Goal: Check status: Check status

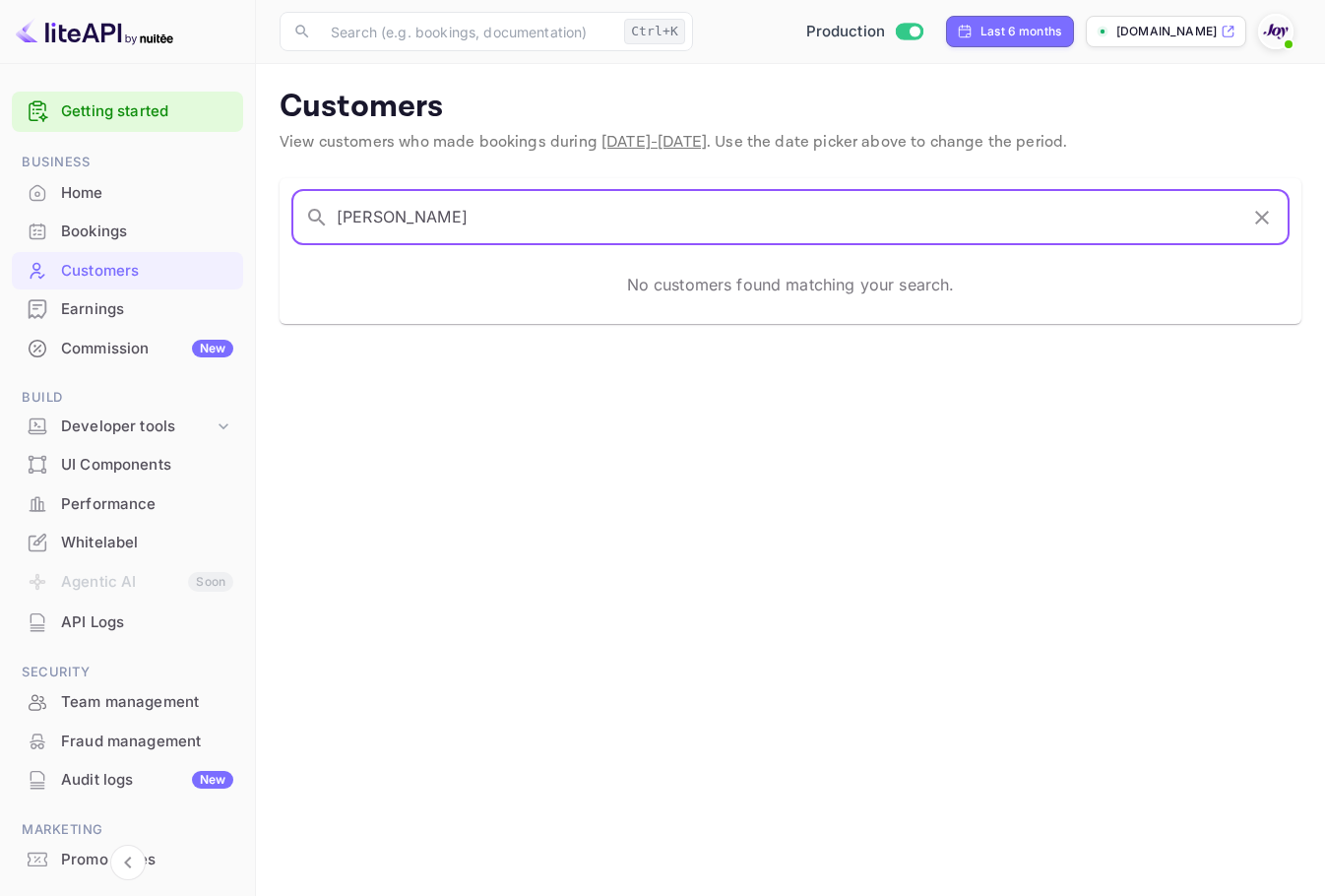
drag, startPoint x: 274, startPoint y: 196, endPoint x: 133, endPoint y: 168, distance: 143.8
click at [133, 169] on div "Getting started Business Home Bookings Customers Earnings Commission New Build …" at bounding box center [662, 448] width 1325 height 896
click at [478, 220] on input "[PERSON_NAME]" at bounding box center [787, 217] width 901 height 55
type input "[PERSON_NAME]"
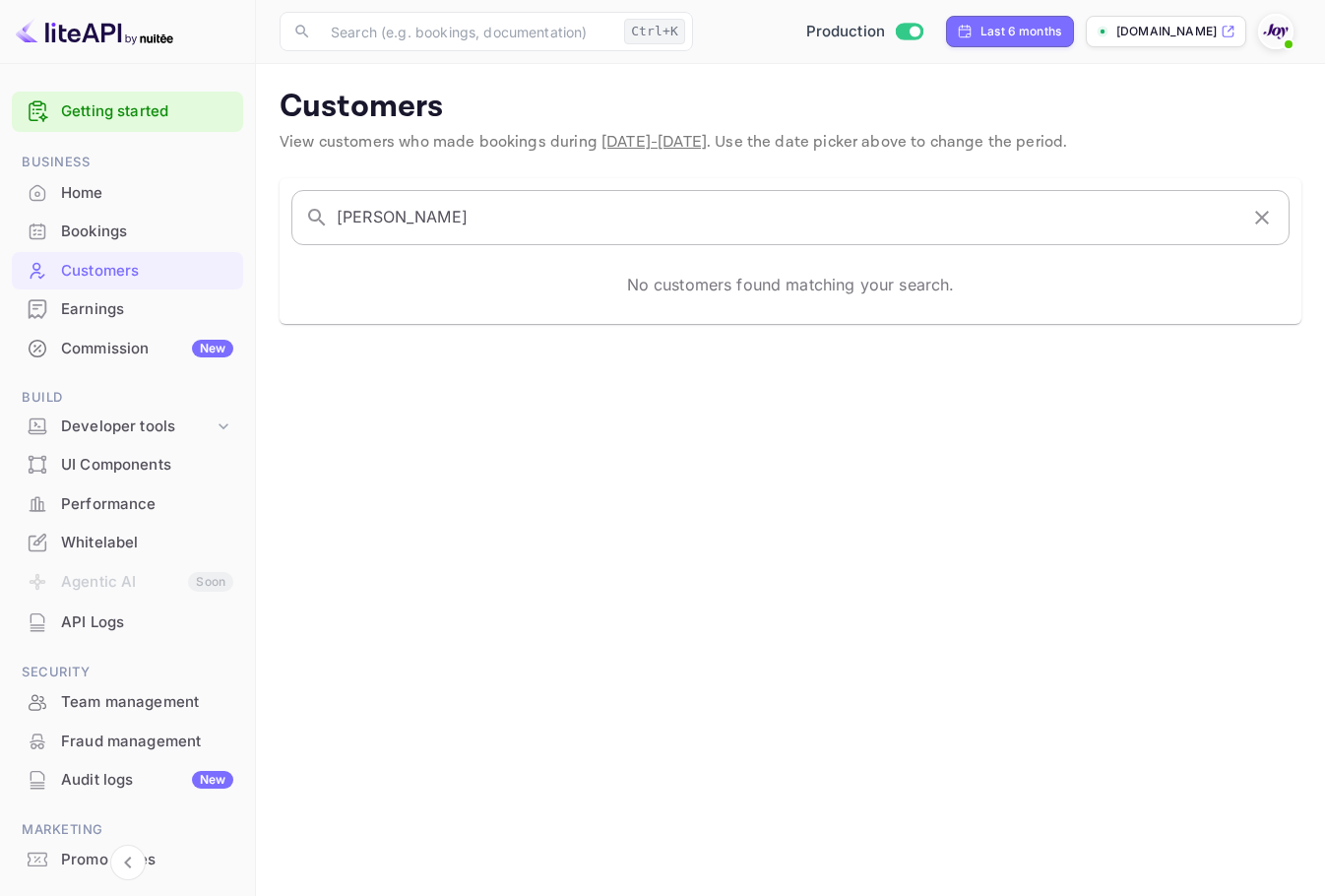
click at [1268, 223] on icon "button" at bounding box center [1262, 218] width 14 height 14
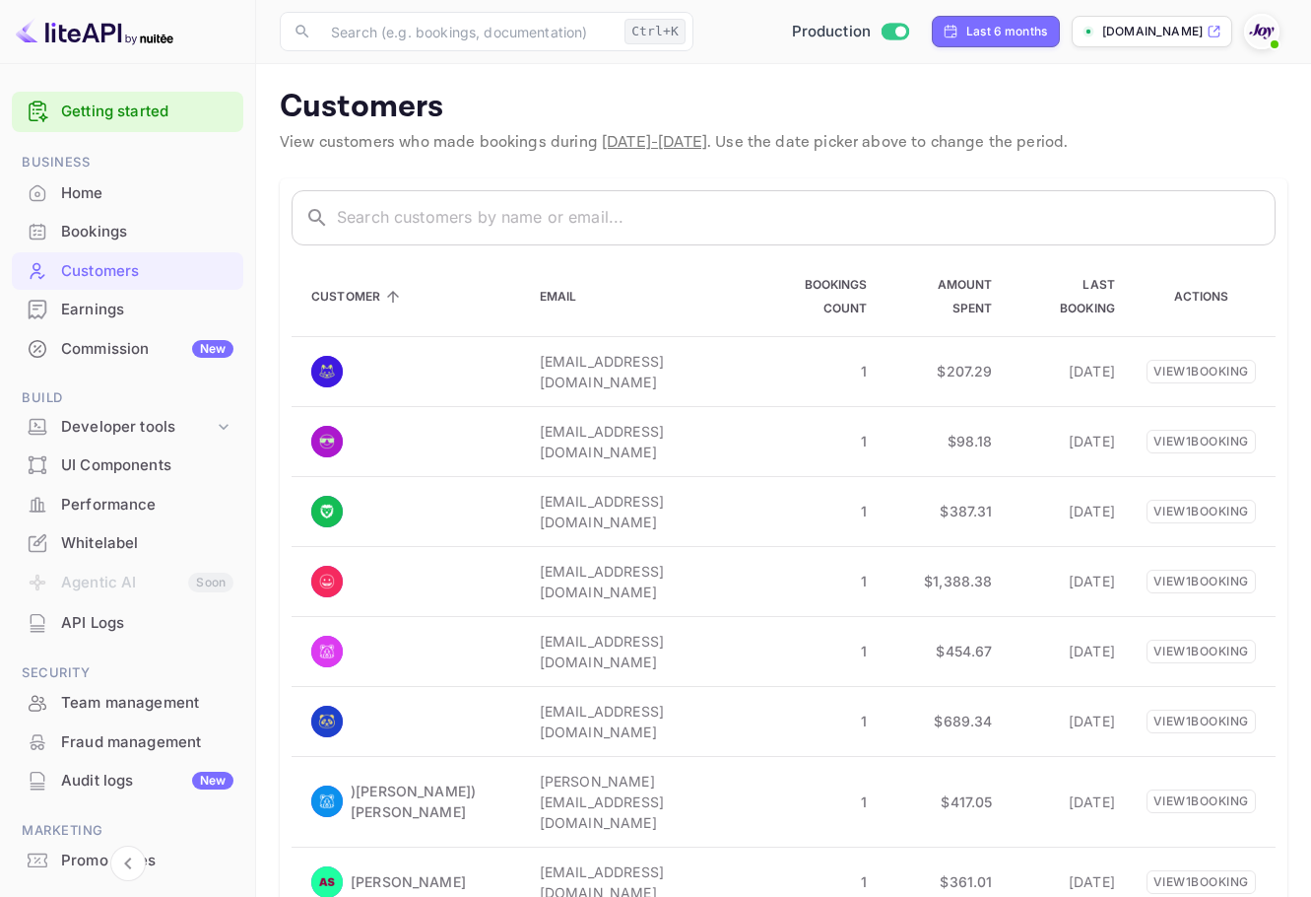
click at [108, 228] on div "Bookings" at bounding box center [147, 232] width 172 height 23
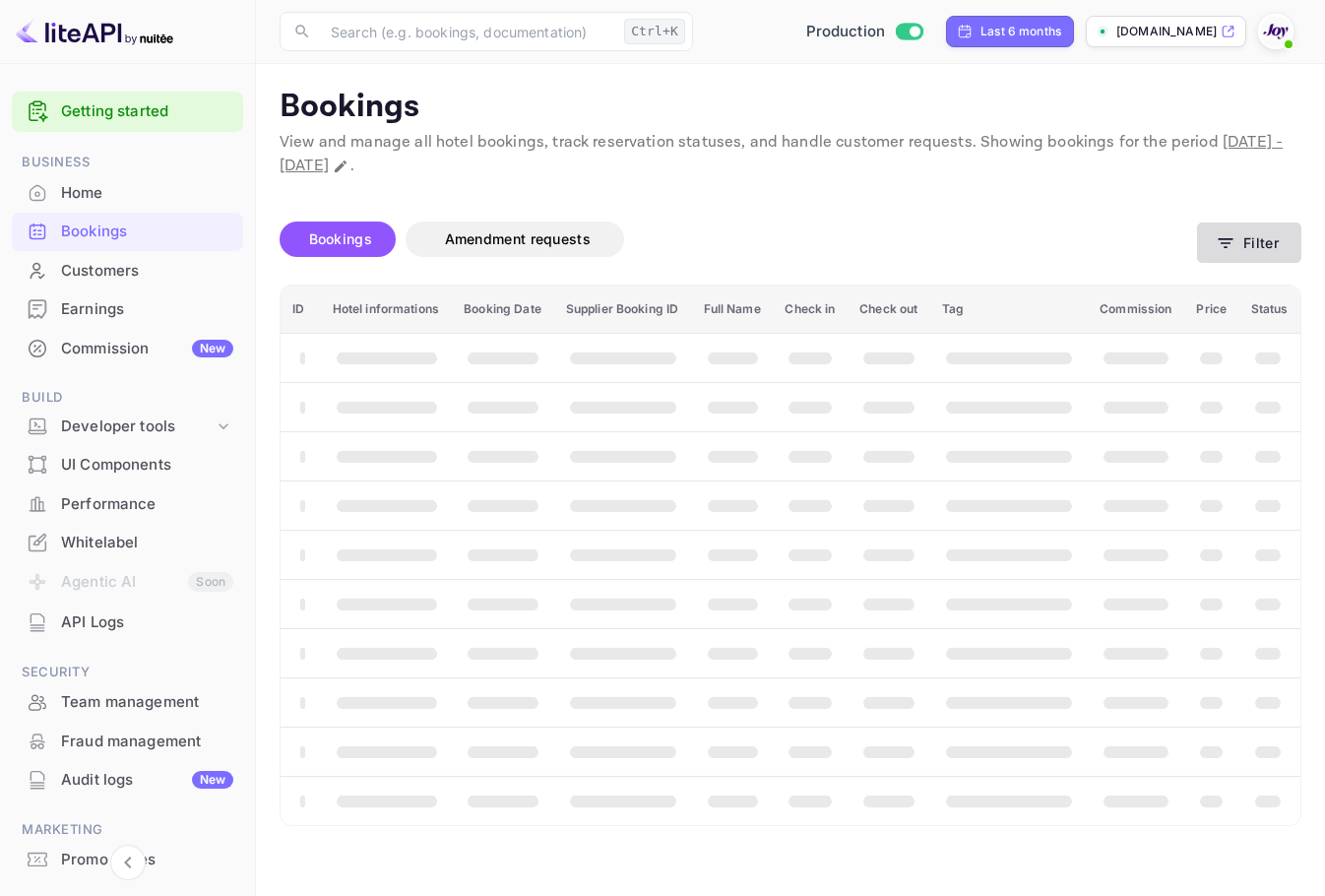
click at [1291, 235] on button "Filter" at bounding box center [1249, 243] width 104 height 40
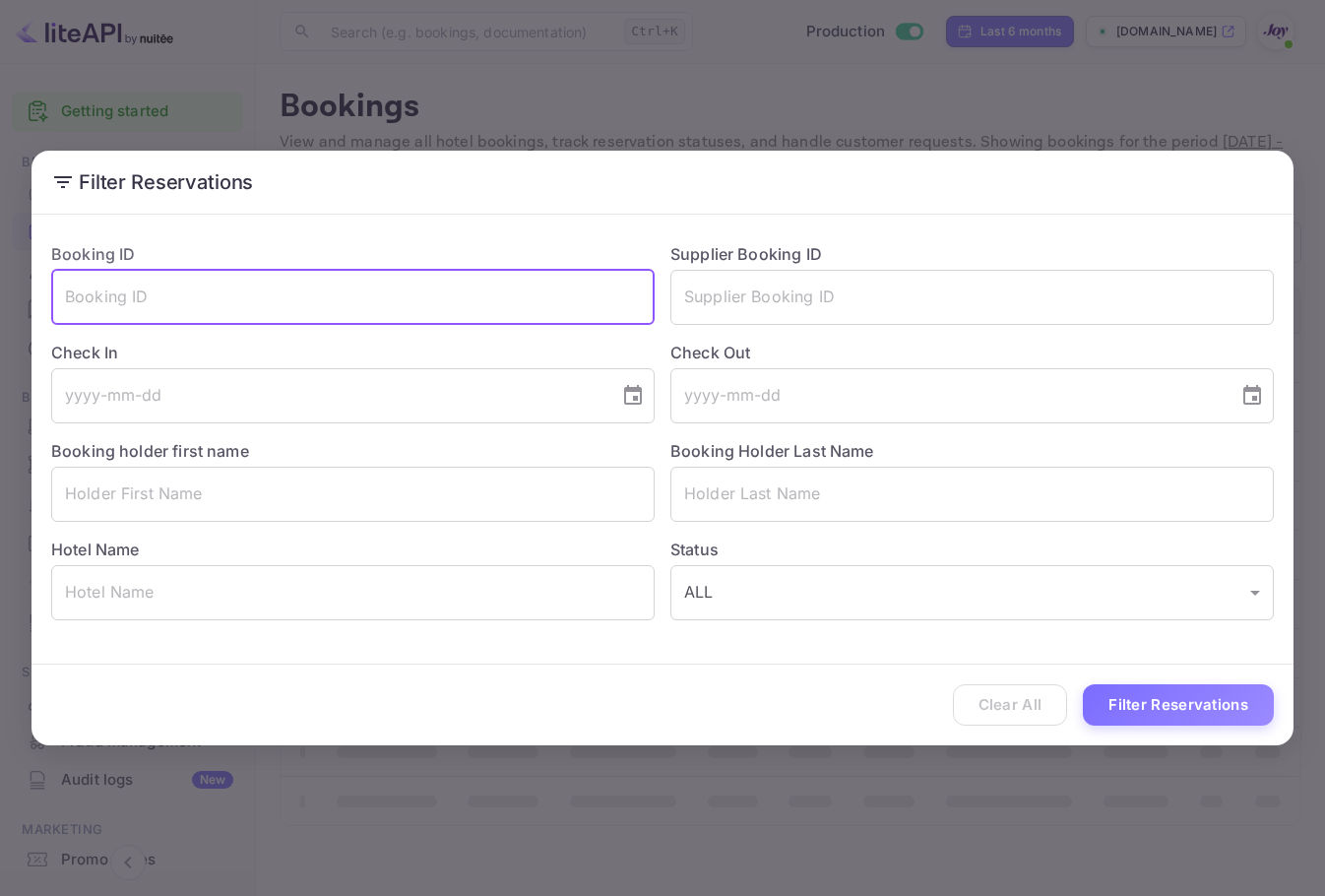
click at [423, 300] on input "text" at bounding box center [353, 297] width 604 height 55
paste input "5990562498"
type input "5990562498"
click at [1134, 721] on button "Filter Reservations" at bounding box center [1178, 705] width 191 height 42
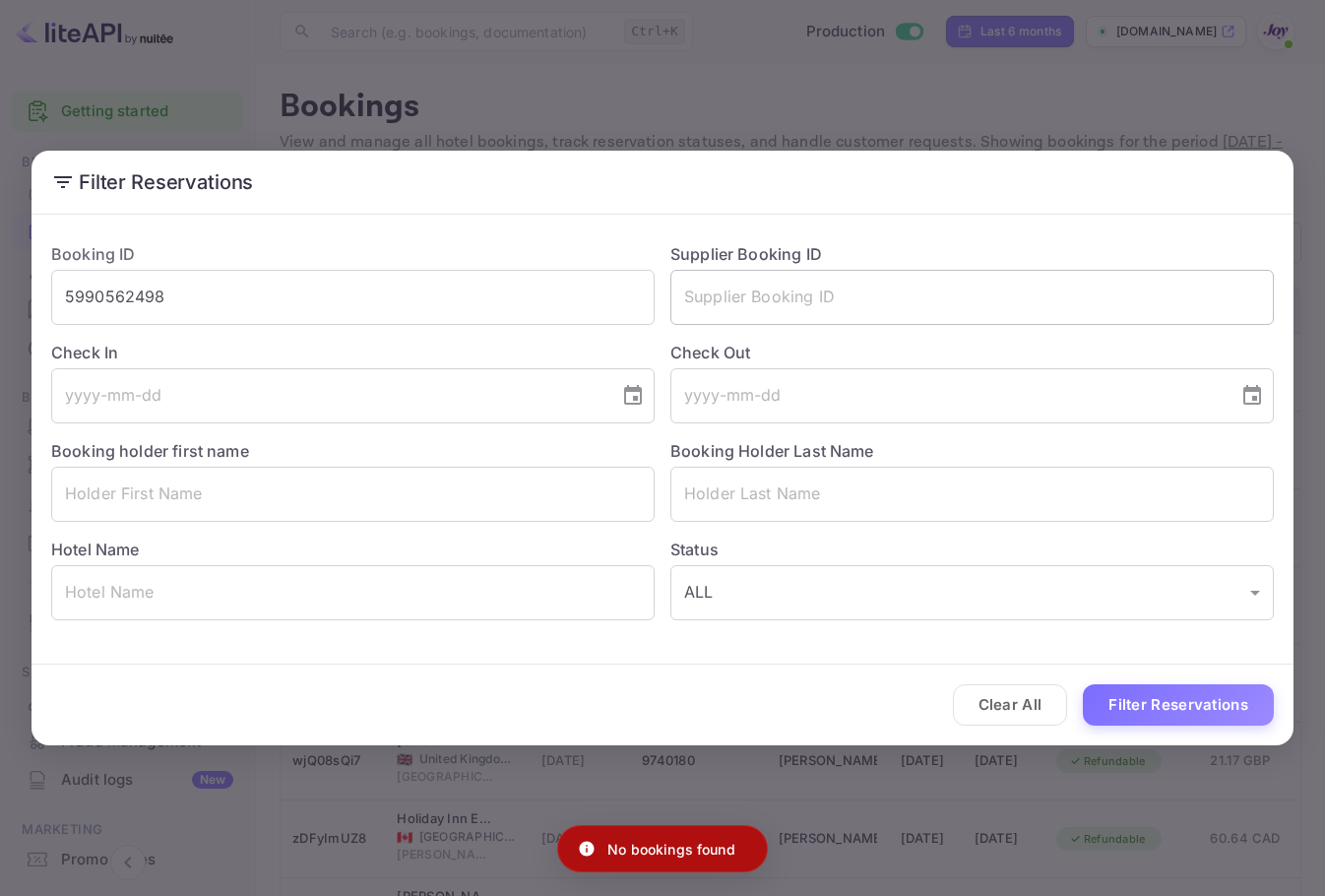
click at [863, 305] on input "text" at bounding box center [972, 297] width 604 height 55
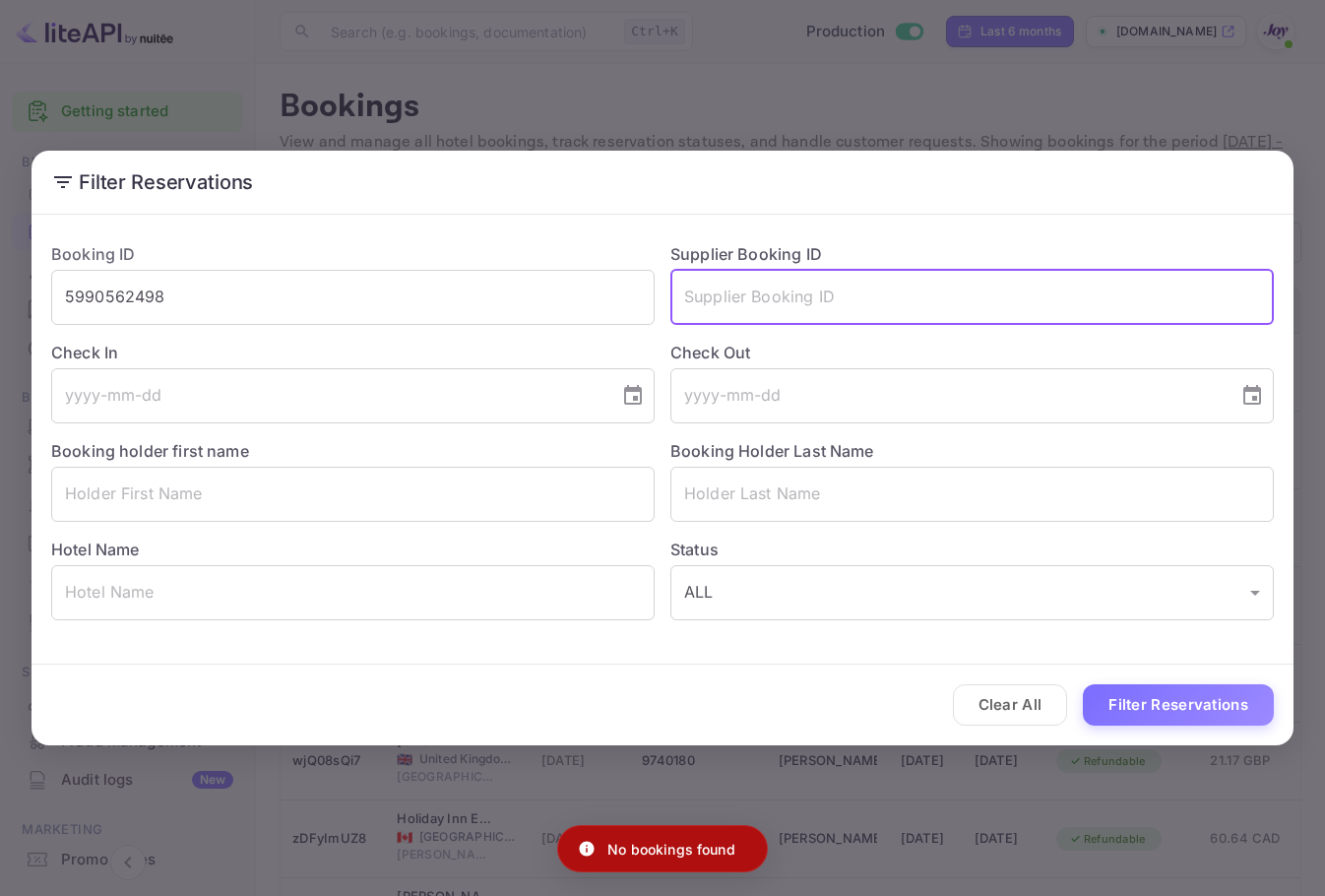
paste input "5990562498"
type input "5990562498"
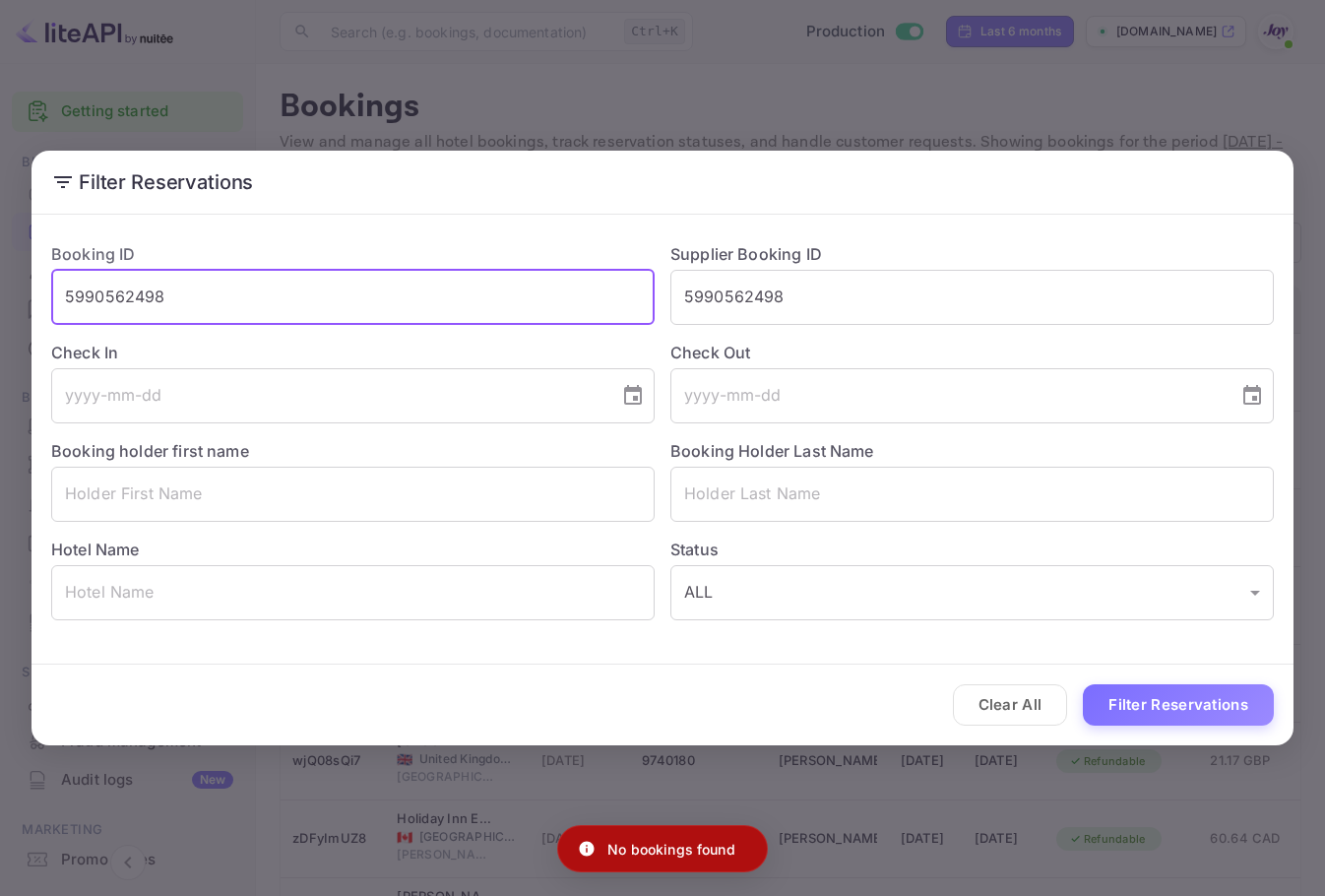
drag, startPoint x: 41, startPoint y: 321, endPoint x: -1, endPoint y: 307, distance: 44.3
click at [0, 307] on html "Getting started Business Home Bookings Customers Earnings Commission New Build …" at bounding box center [662, 596] width 1325 height 1194
click at [1255, 712] on button "Filter Reservations" at bounding box center [1178, 705] width 191 height 42
